Goal: Information Seeking & Learning: Learn about a topic

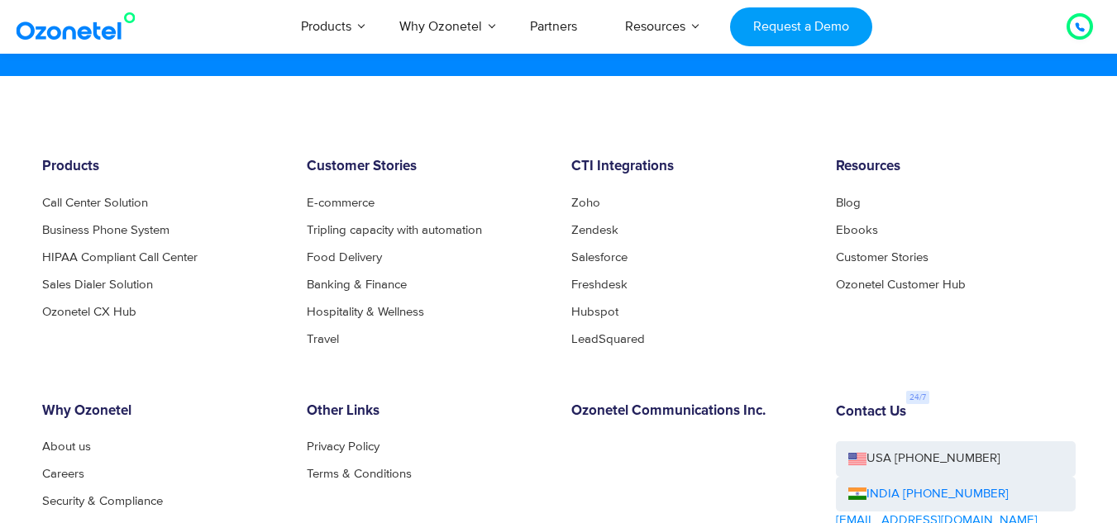
scroll to position [8978, 0]
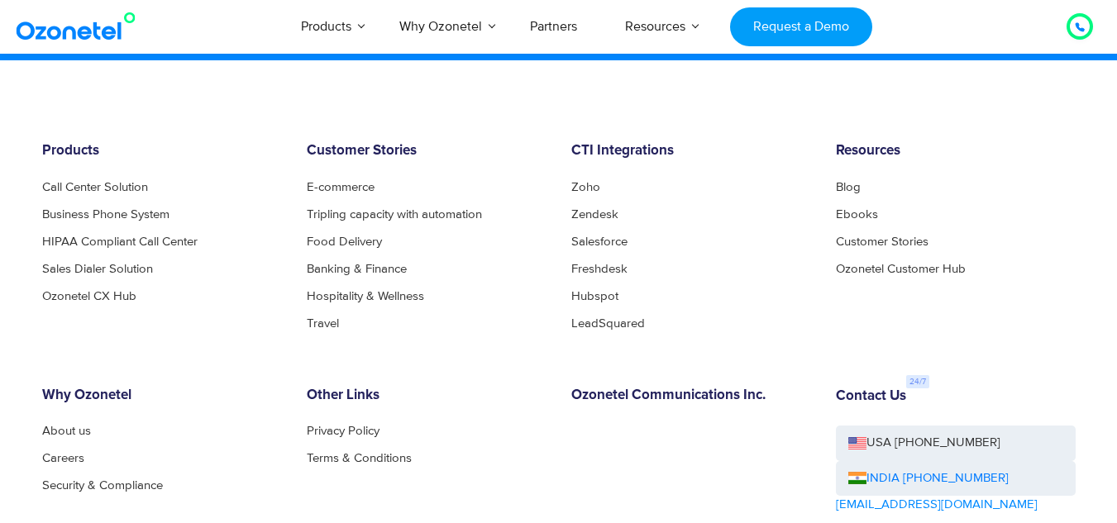
click at [1081, 391] on div "Contact Us USA +1-408-440-5445 INDIA +1800-123-150150 sales@ozonetel.com" at bounding box center [956, 498] width 265 height 220
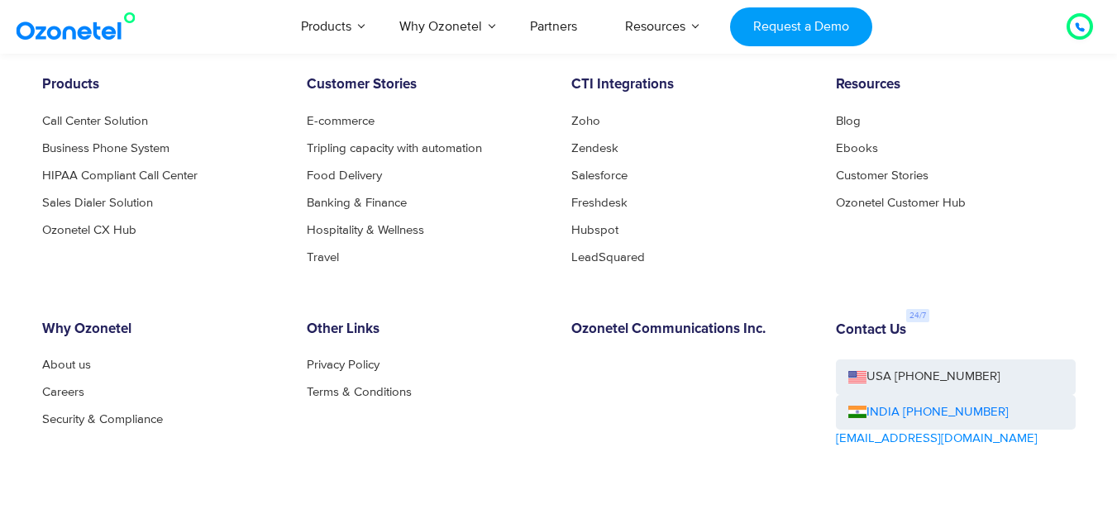
scroll to position [9011, 0]
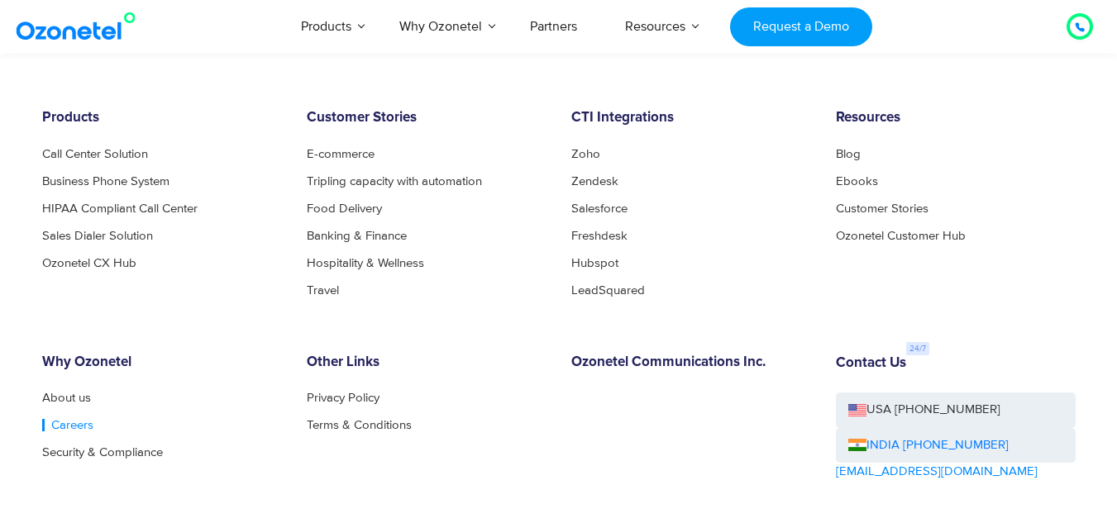
click at [63, 426] on link "Careers" at bounding box center [67, 425] width 51 height 12
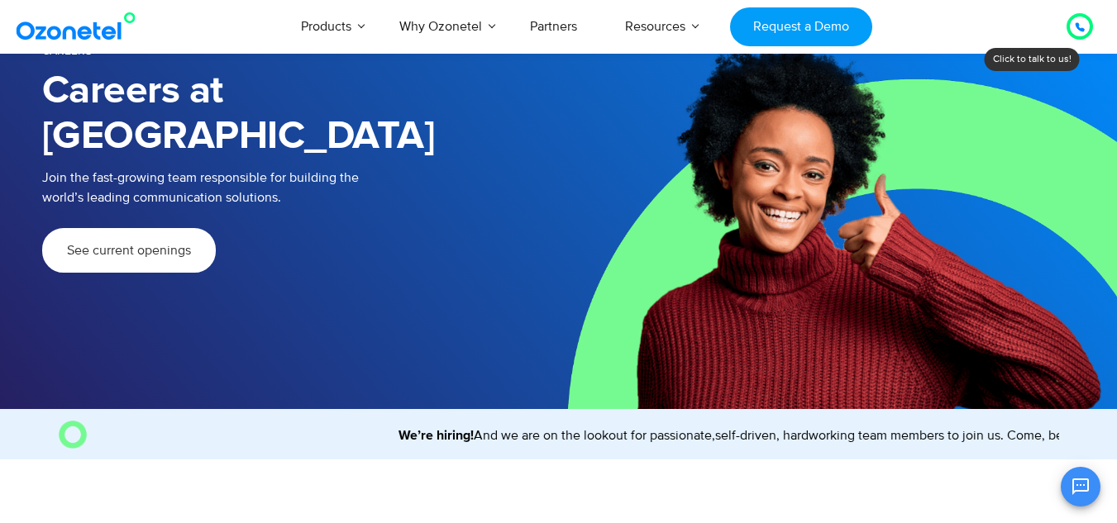
scroll to position [136, 0]
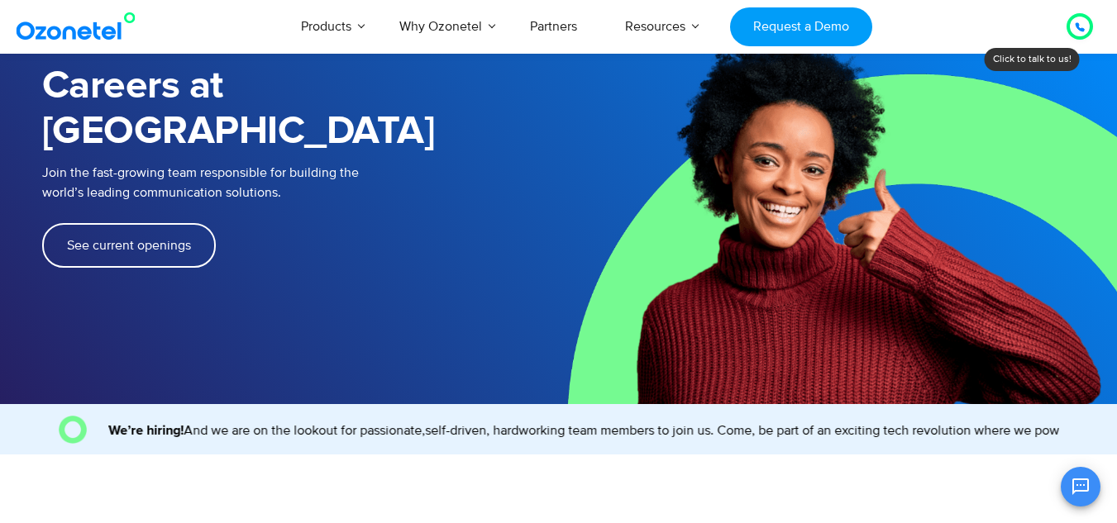
click at [162, 239] on span "See current openings" at bounding box center [129, 245] width 124 height 13
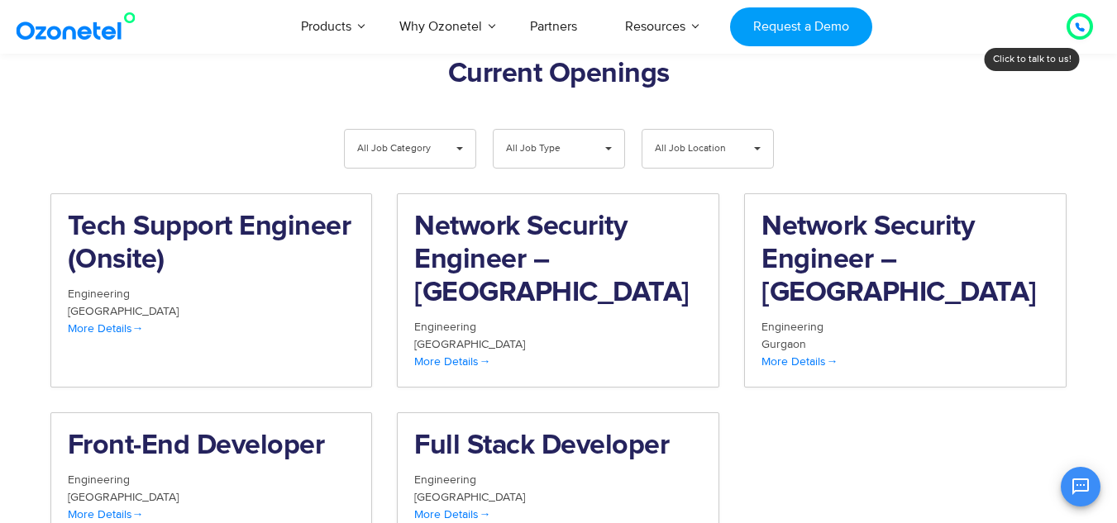
scroll to position [1713, 0]
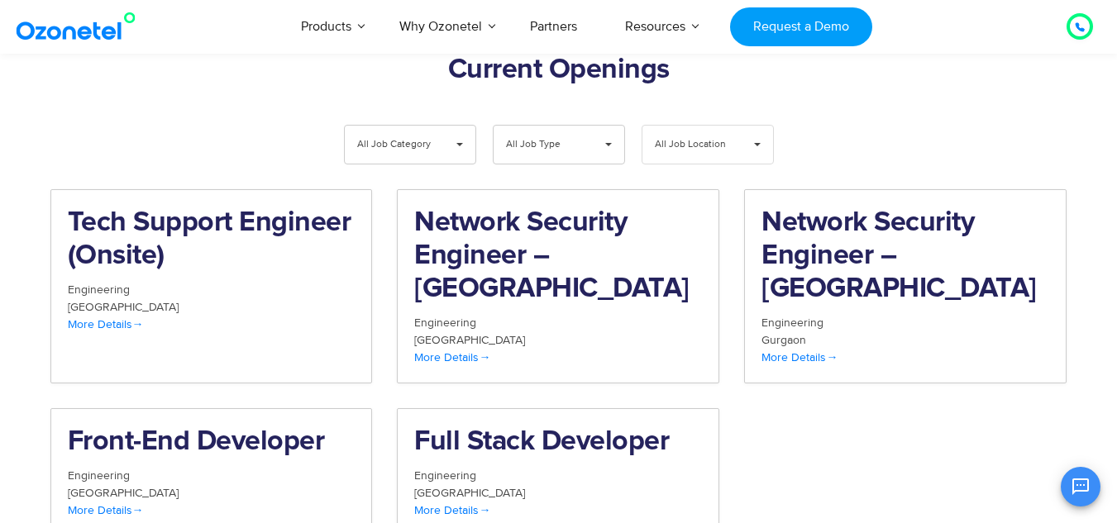
click at [751, 126] on span "▾" at bounding box center [757, 145] width 31 height 38
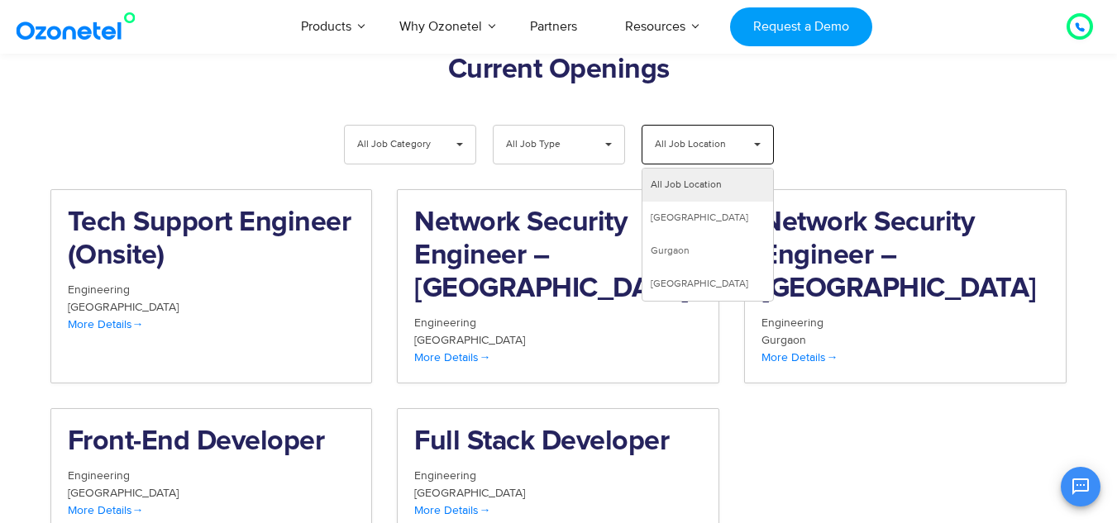
click at [876, 63] on div "**********" at bounding box center [559, 313] width 1034 height 537
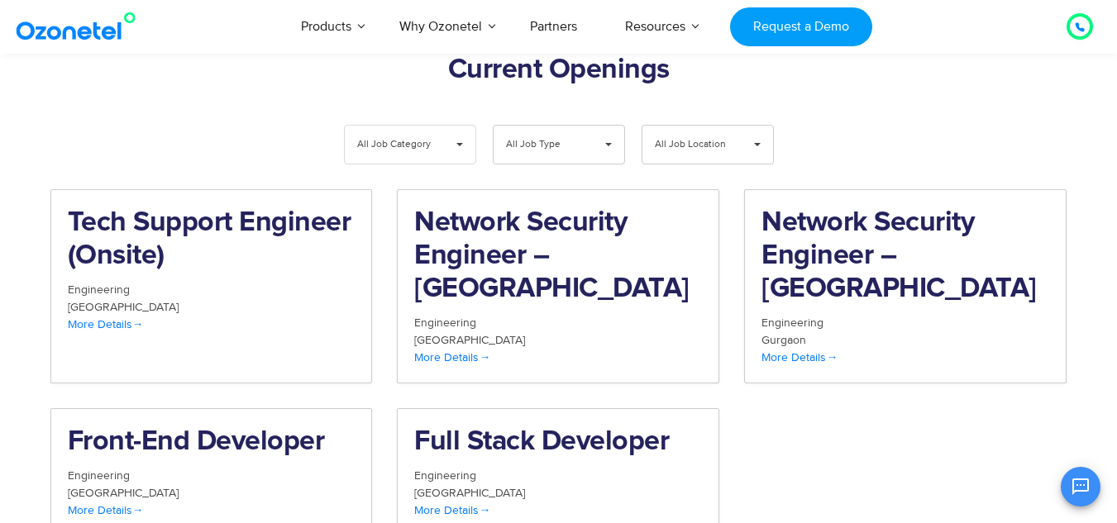
click at [447, 126] on span "▾" at bounding box center [459, 145] width 31 height 38
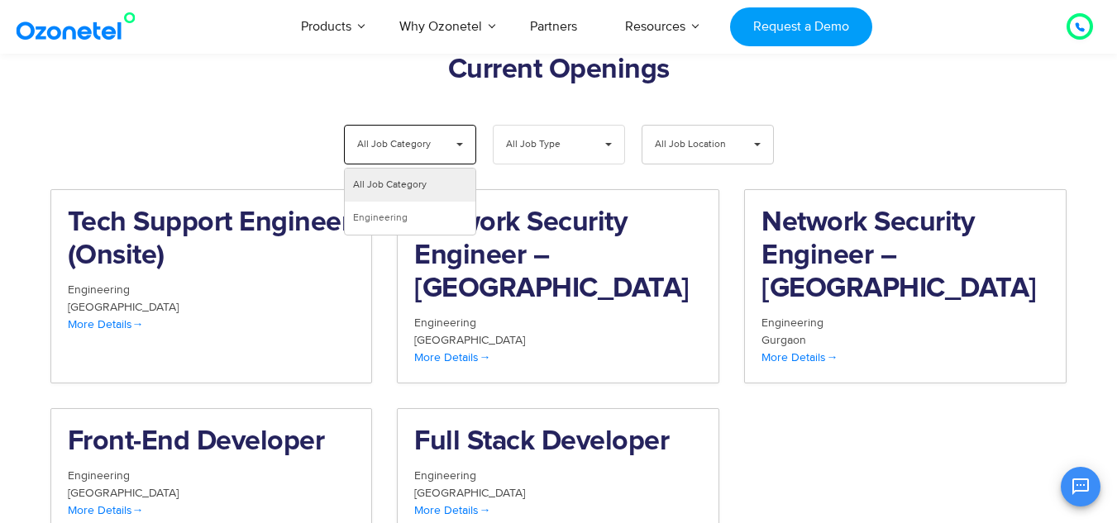
click at [583, 126] on span "All Job Type" at bounding box center [545, 145] width 79 height 38
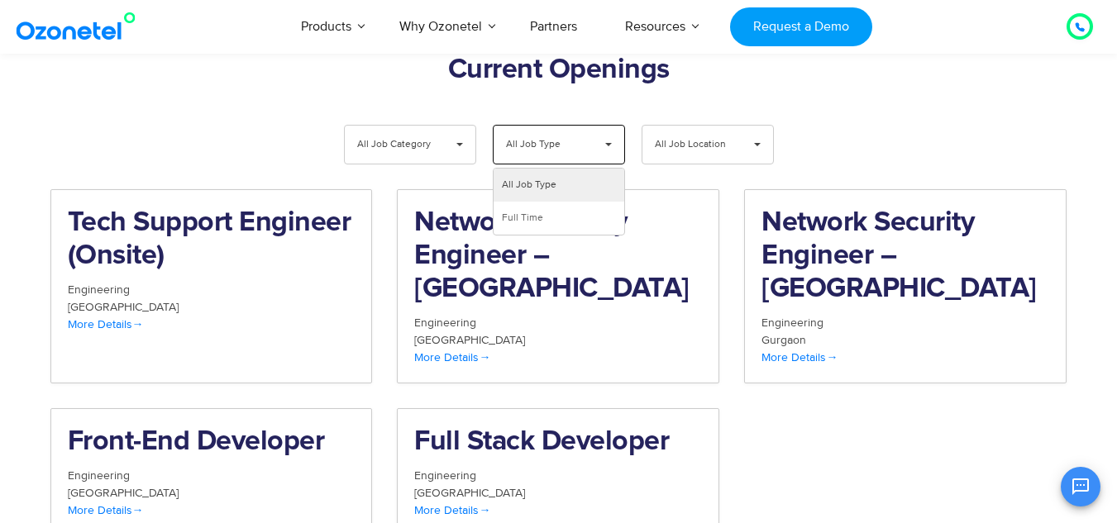
click at [919, 112] on div "**********" at bounding box center [558, 343] width 1017 height 463
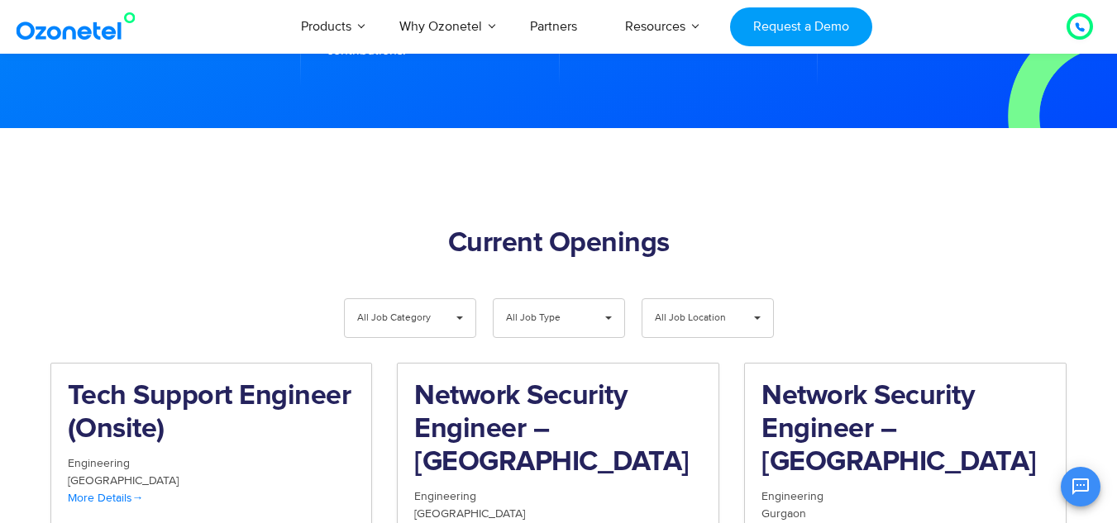
scroll to position [1515, 0]
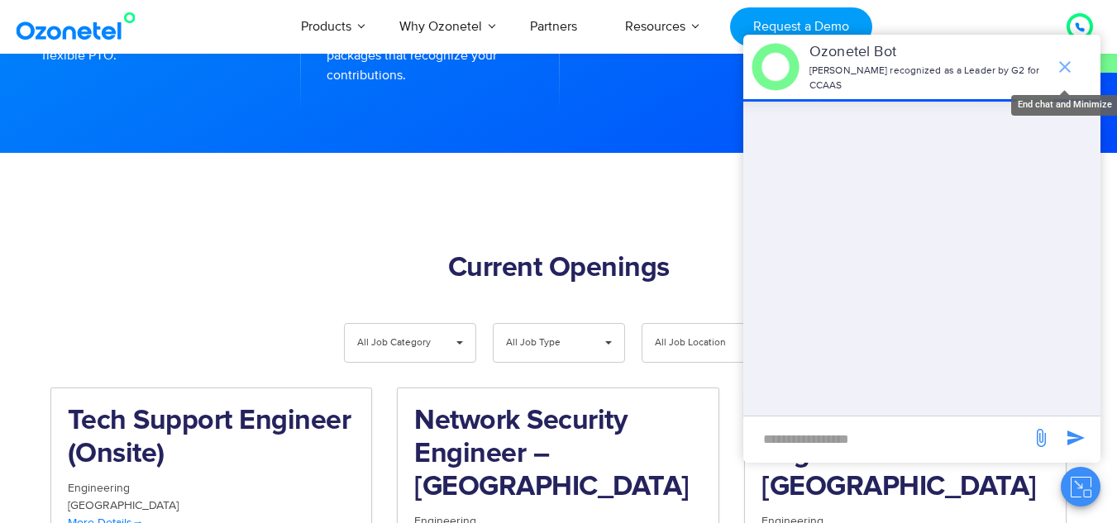
click at [1071, 71] on icon "end chat or minimize" at bounding box center [1065, 67] width 20 height 20
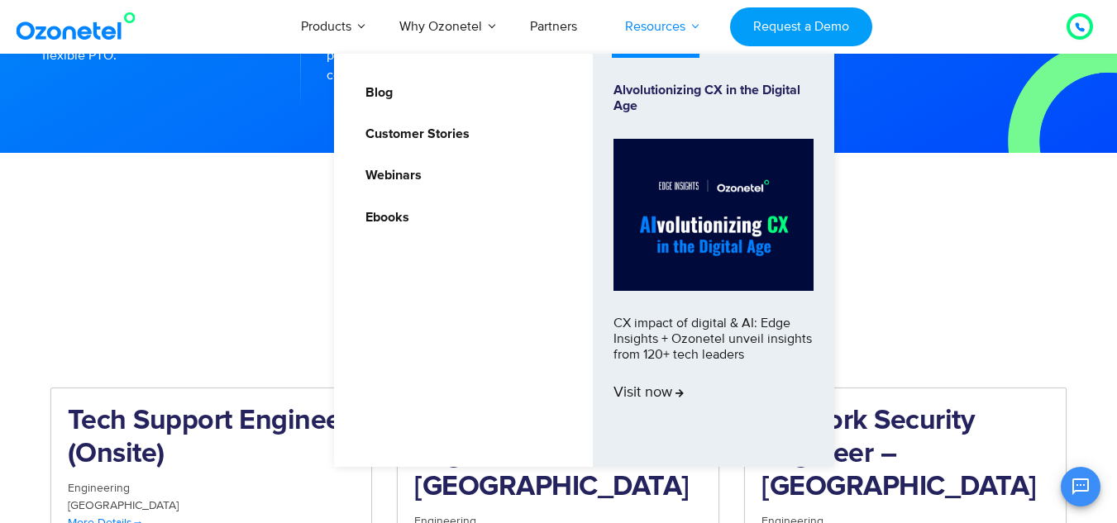
click at [695, 30] on link "Resources" at bounding box center [655, 26] width 108 height 55
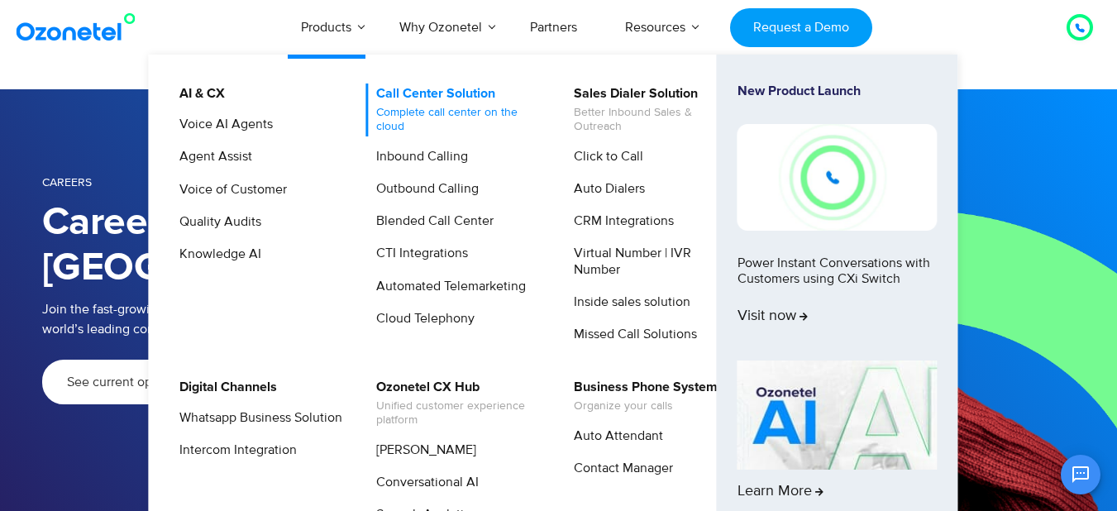
click at [406, 111] on span "Complete call center on the cloud" at bounding box center [457, 120] width 163 height 28
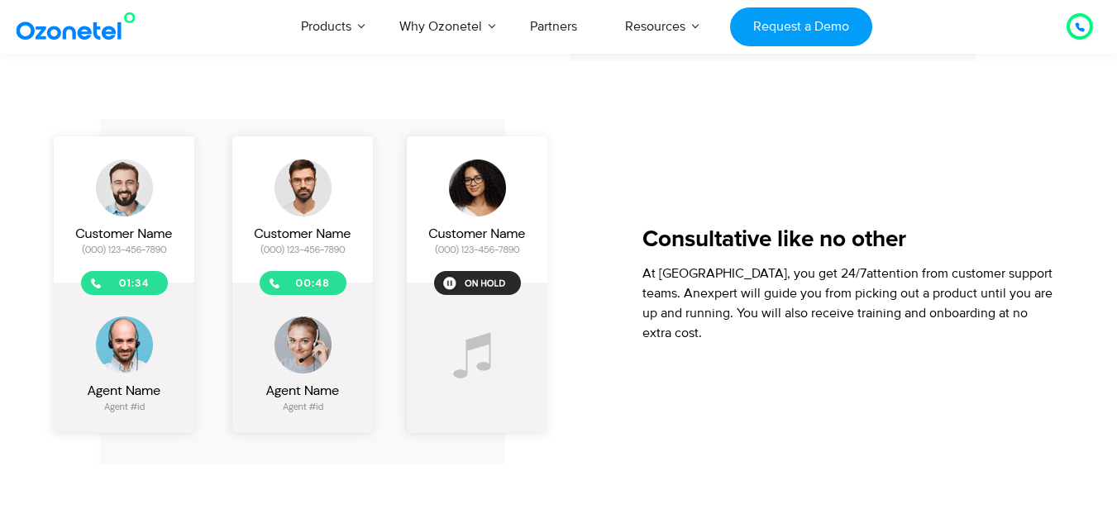
scroll to position [2655, 0]
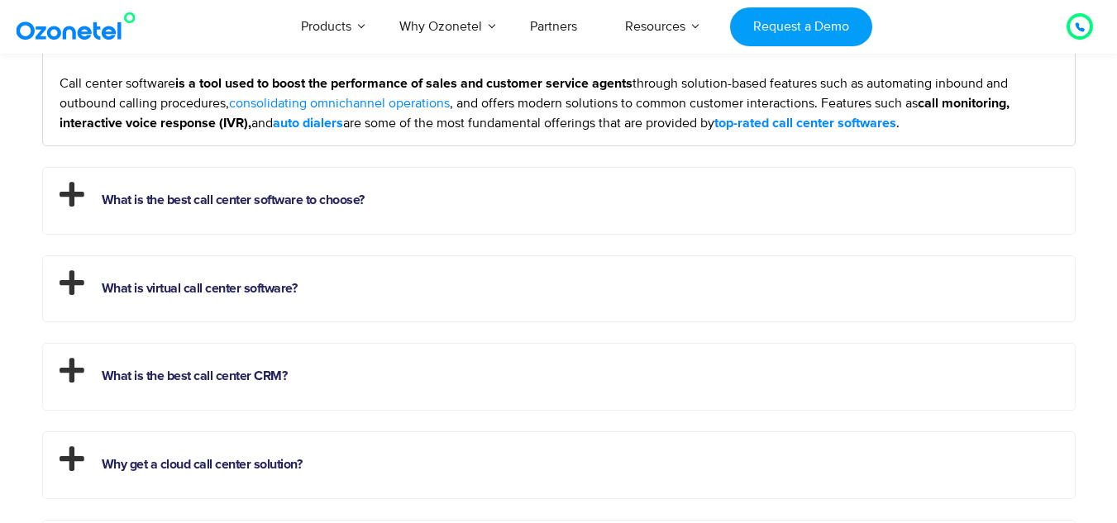
scroll to position [4606, 0]
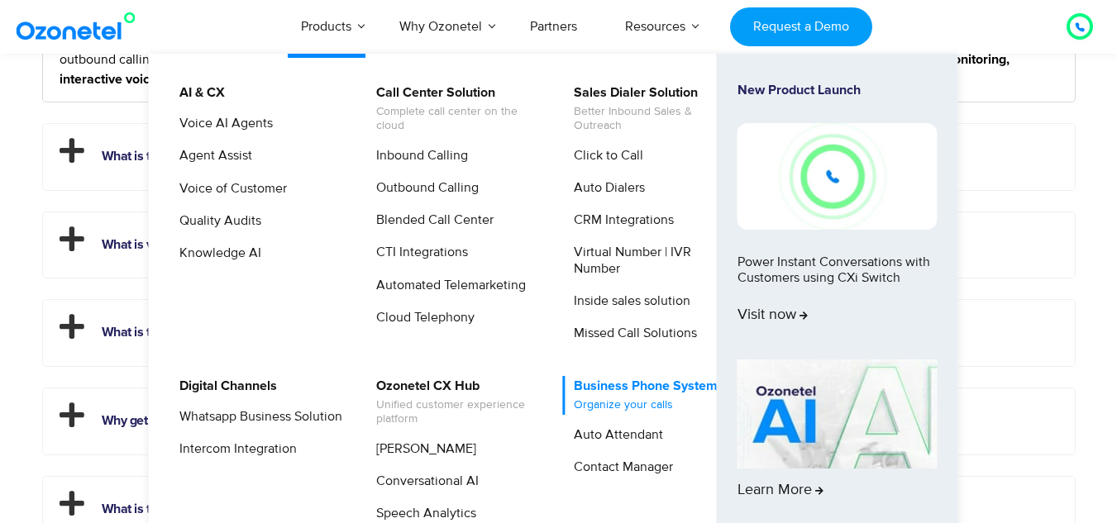
click at [633, 385] on link "Business Phone System Organize your calls" at bounding box center [641, 395] width 157 height 39
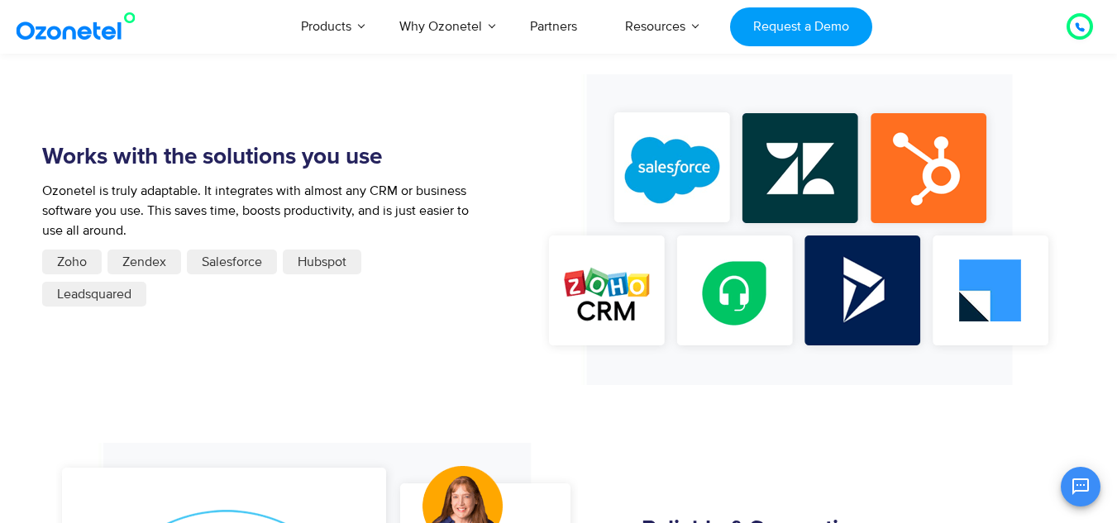
scroll to position [1699, 0]
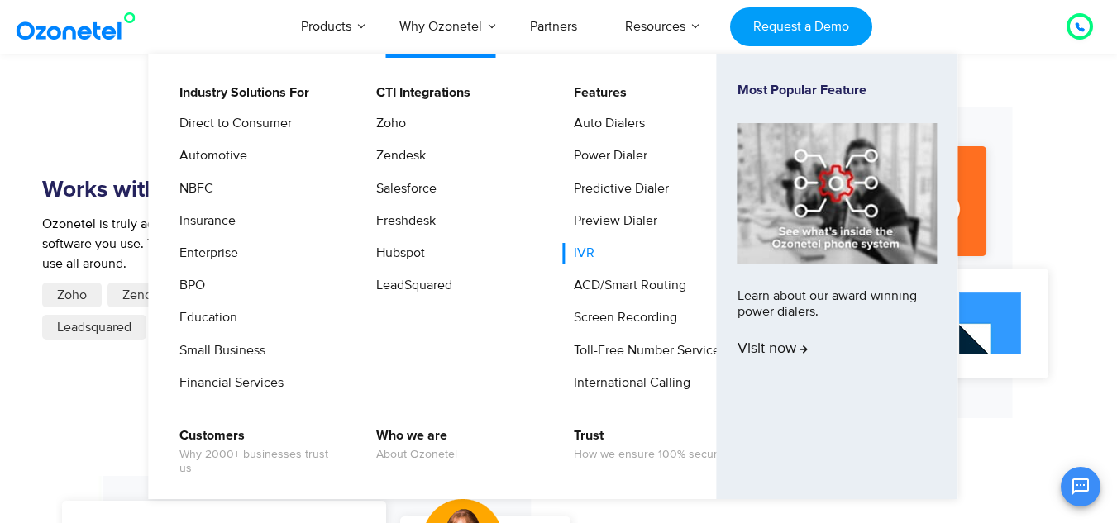
click at [584, 254] on link "IVR" at bounding box center [580, 253] width 34 height 21
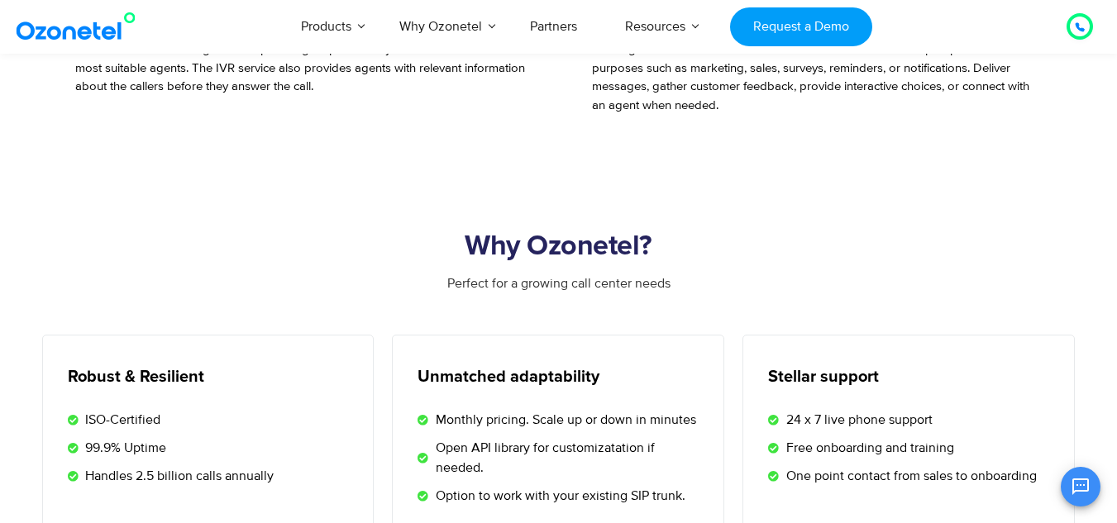
scroll to position [4764, 0]
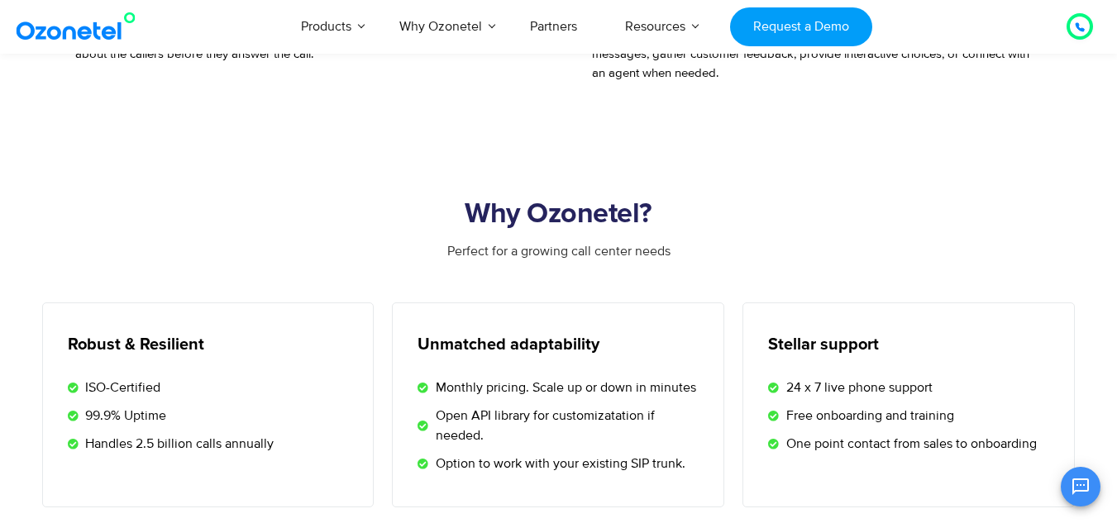
click at [109, 36] on img at bounding box center [79, 27] width 134 height 30
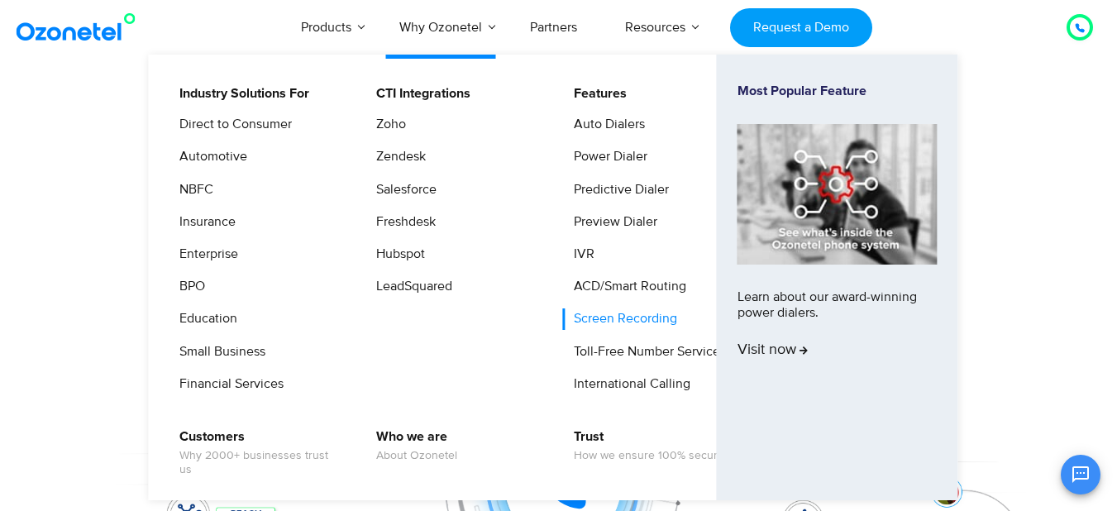
click at [591, 317] on link "Screen Recording" at bounding box center [621, 318] width 117 height 21
